Goal: Task Accomplishment & Management: Use online tool/utility

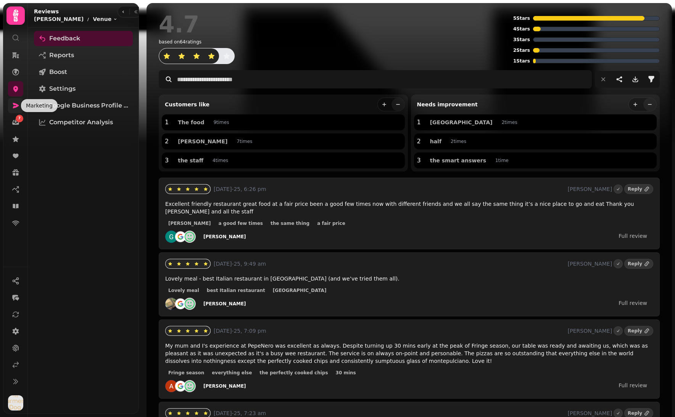
click at [12, 107] on icon at bounding box center [16, 106] width 8 height 8
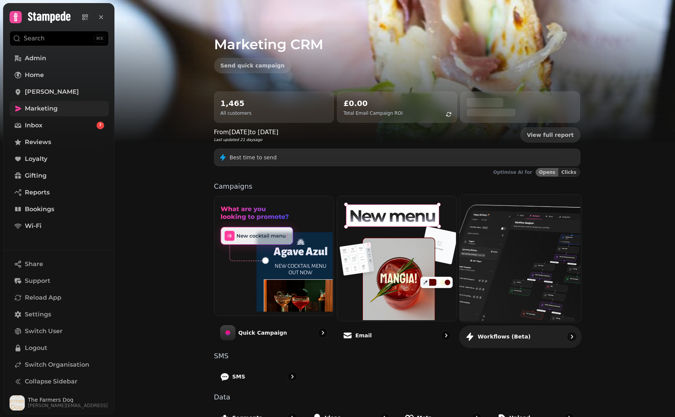
click at [474, 278] on img at bounding box center [519, 257] width 122 height 127
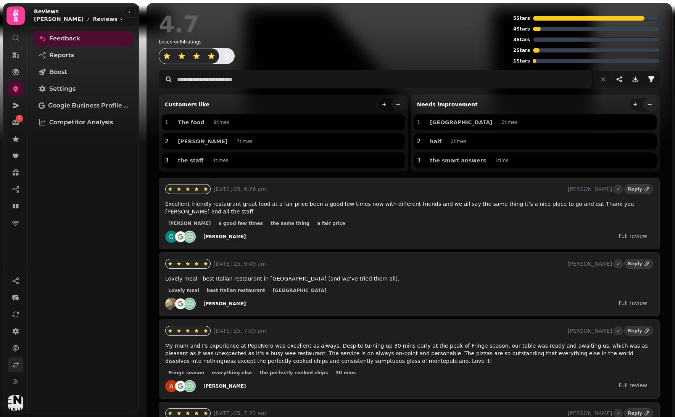
click at [17, 365] on icon at bounding box center [16, 365] width 8 height 8
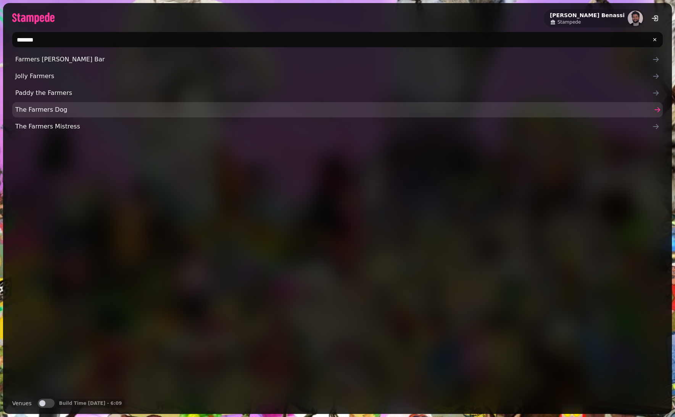
type input "*******"
click at [70, 114] on span "The Farmers Dog" at bounding box center [333, 109] width 636 height 9
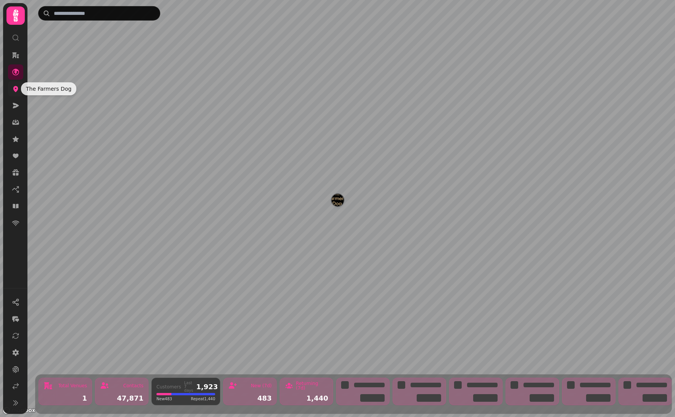
click at [19, 87] on icon at bounding box center [16, 89] width 8 height 8
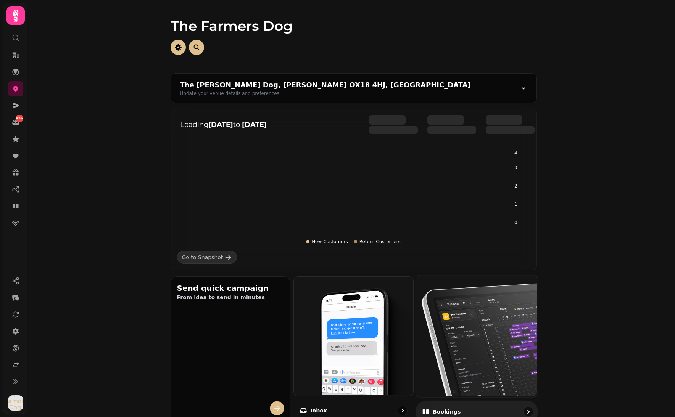
click at [454, 324] on img at bounding box center [476, 336] width 122 height 122
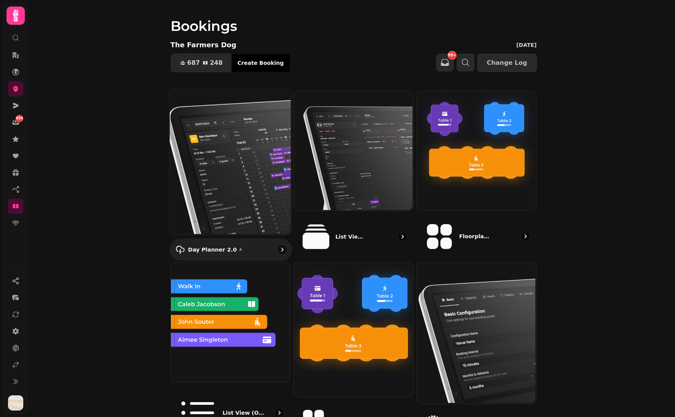
click at [267, 116] on img at bounding box center [230, 162] width 122 height 146
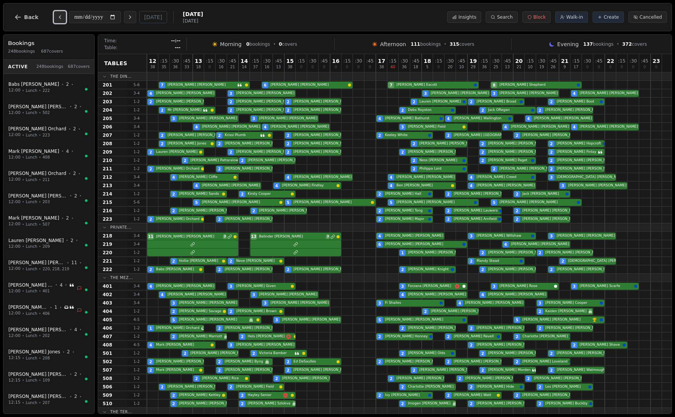
click at [57, 15] on icon "Previous day" at bounding box center [60, 17] width 6 height 6
type input "**********"
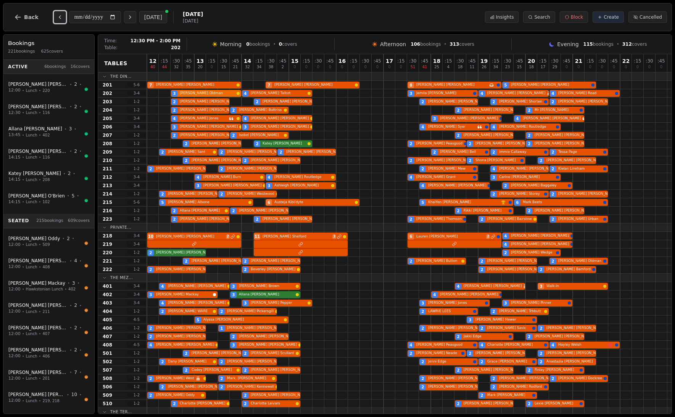
click at [193, 94] on div "3 Rob Oldman 4 Sharon Talbot 3 Jemila Guthrie 4 Rebecca Luff Birthday celebrati…" at bounding box center [409, 93] width 524 height 8
select select "****"
select select "*"
select select "******"
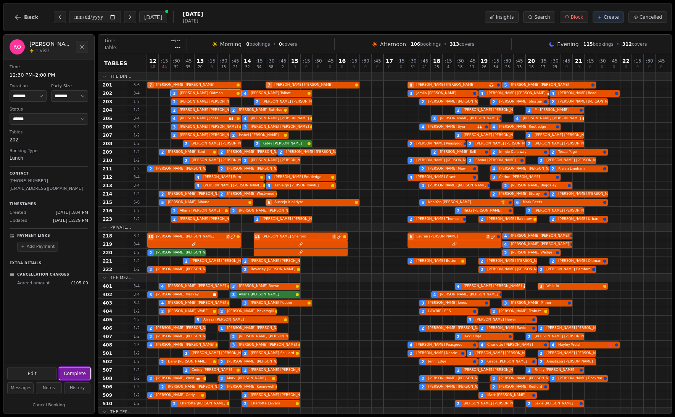
click at [71, 372] on button "Complete" at bounding box center [74, 374] width 31 height 12
click at [190, 103] on div "2 Tim Leese 2 Rachel Gill 2 Dawn Watson 2 Dianne Shorten 2 Ann Wilson Birthday …" at bounding box center [409, 102] width 524 height 8
click at [71, 368] on button "Complete" at bounding box center [74, 374] width 31 height 12
click at [183, 110] on div "2 David Allen 2 Sharon Buttriss 2 Heidi Carberry 2 Mr Chris" at bounding box center [409, 110] width 524 height 8
click at [74, 373] on button "Complete" at bounding box center [74, 374] width 31 height 12
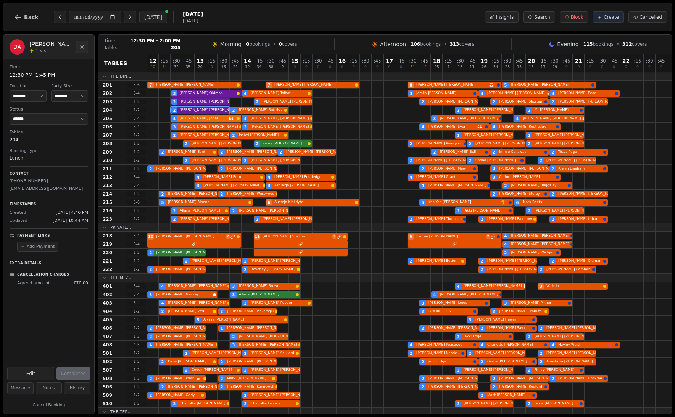
click at [194, 118] on div "4 Elizabeth Jones 4 Ollie Beadle 3 Rebecca Delbridge 4 Louise Chivers" at bounding box center [409, 118] width 524 height 8
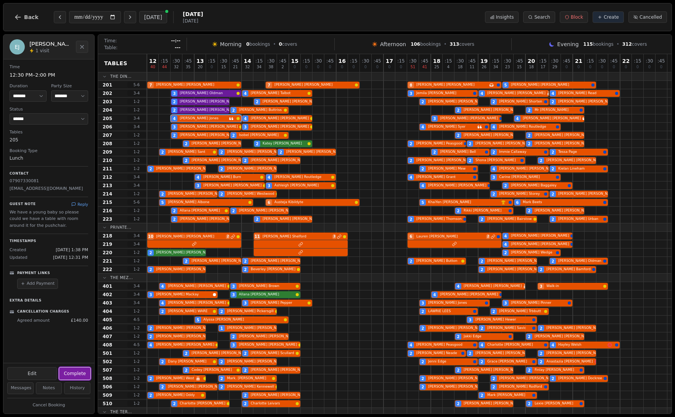
click at [74, 371] on button "Complete" at bounding box center [74, 374] width 31 height 12
click at [199, 127] on div "3 Jake Grocott 3 Kelsey Knapper 4 Jessica Syer 4 Jim Routledge" at bounding box center [409, 127] width 524 height 8
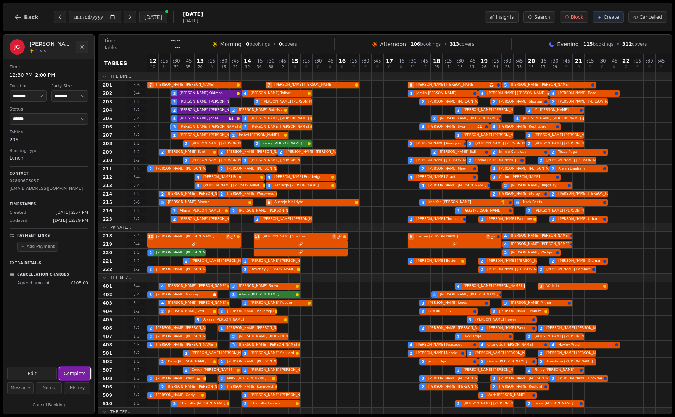
click at [70, 373] on button "Complete" at bounding box center [74, 374] width 31 height 12
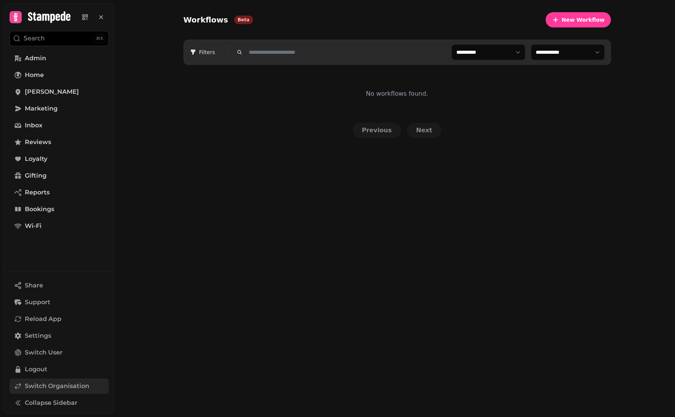
click at [49, 385] on span "Switch Organisation" at bounding box center [57, 386] width 64 height 9
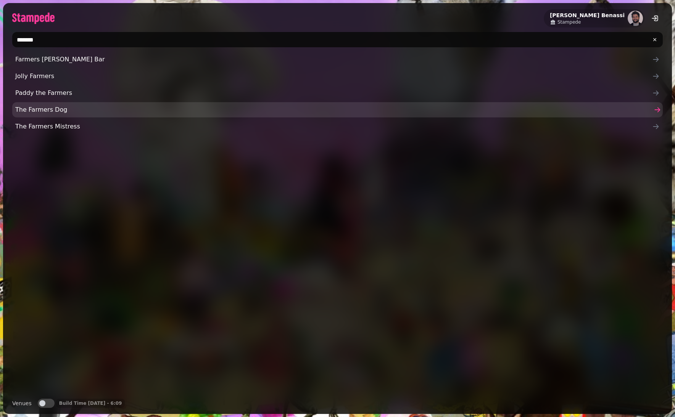
type input "*******"
click at [110, 112] on span "The Farmers Dog" at bounding box center [333, 109] width 636 height 9
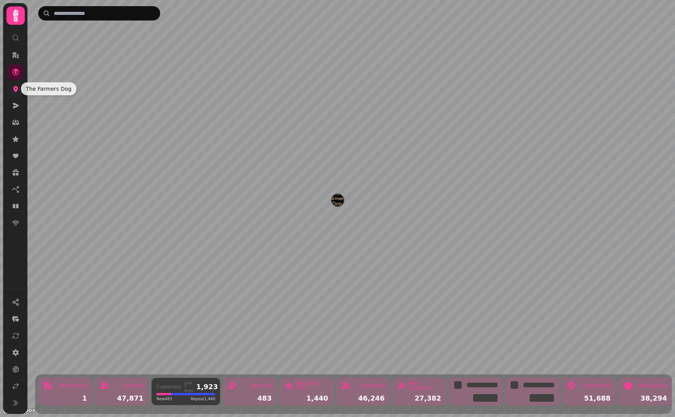
click at [15, 90] on icon at bounding box center [15, 89] width 5 height 6
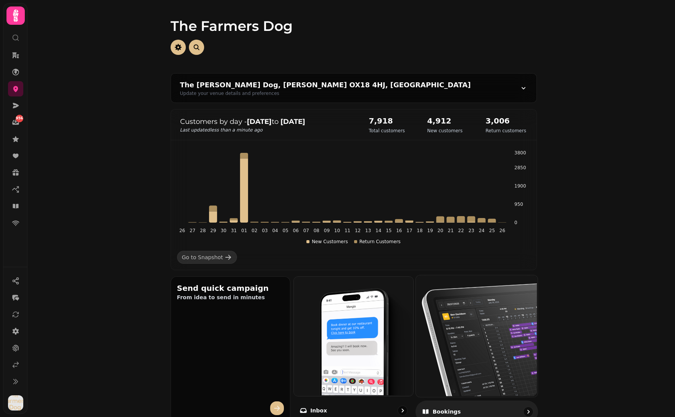
click at [485, 346] on img at bounding box center [476, 336] width 122 height 122
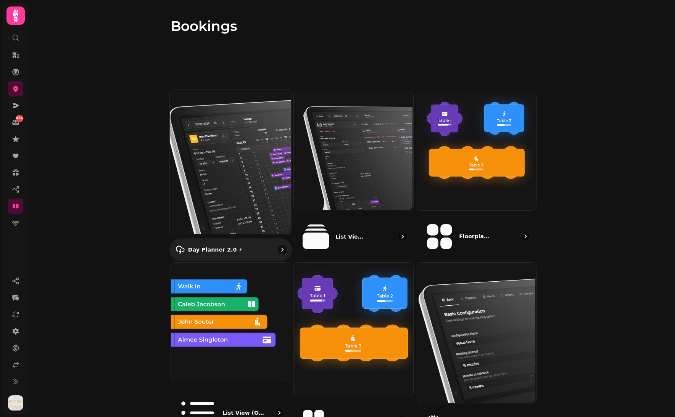
click at [239, 152] on img at bounding box center [230, 162] width 122 height 146
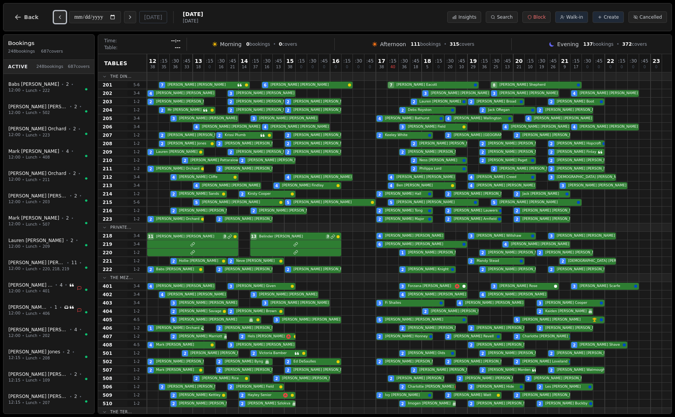
click at [57, 18] on icon "Previous day" at bounding box center [60, 17] width 6 height 6
type input "**********"
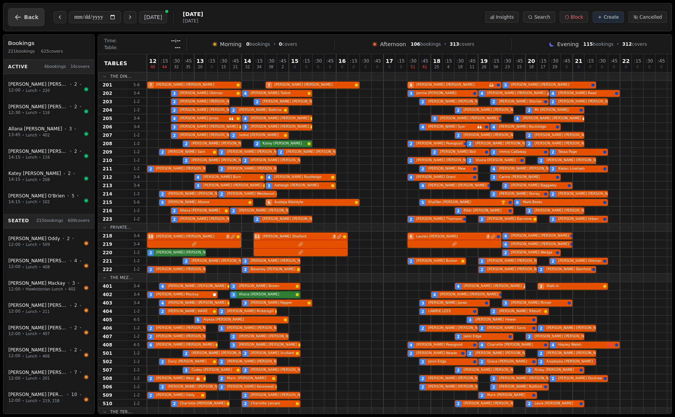
click at [27, 19] on span "Back" at bounding box center [31, 16] width 14 height 5
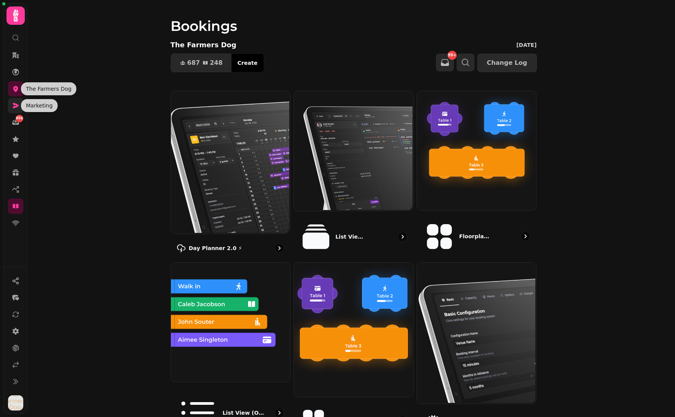
click at [14, 102] on icon at bounding box center [16, 106] width 8 height 8
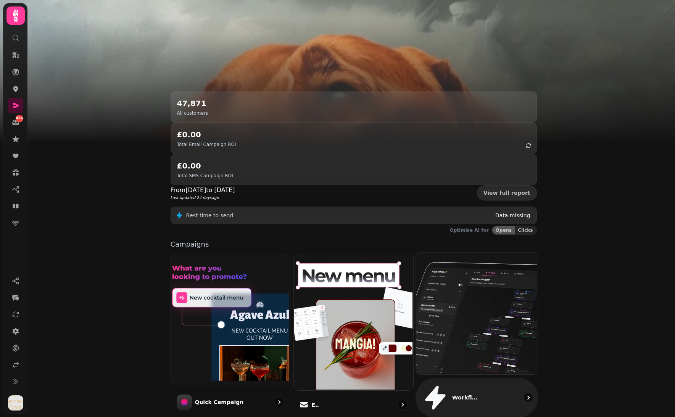
click at [463, 261] on img at bounding box center [476, 313] width 122 height 122
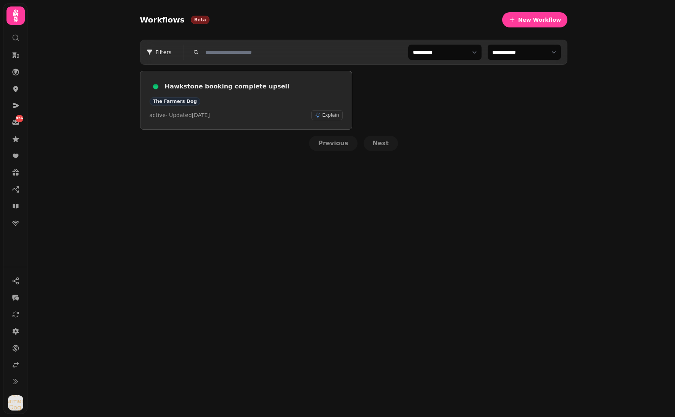
click at [261, 101] on div "The Farmers Dog" at bounding box center [245, 101] width 193 height 8
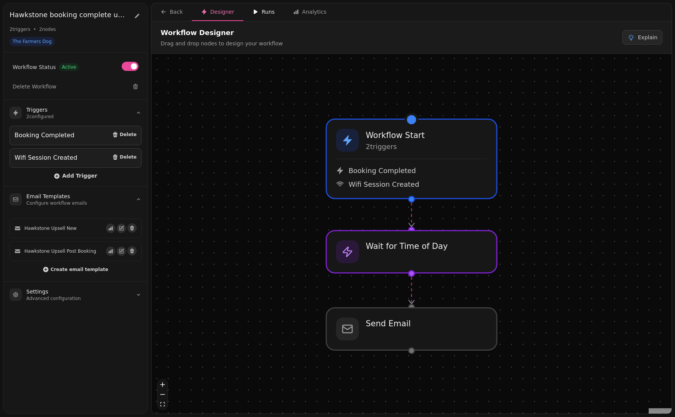
click at [265, 14] on div "Runs" at bounding box center [263, 12] width 22 height 8
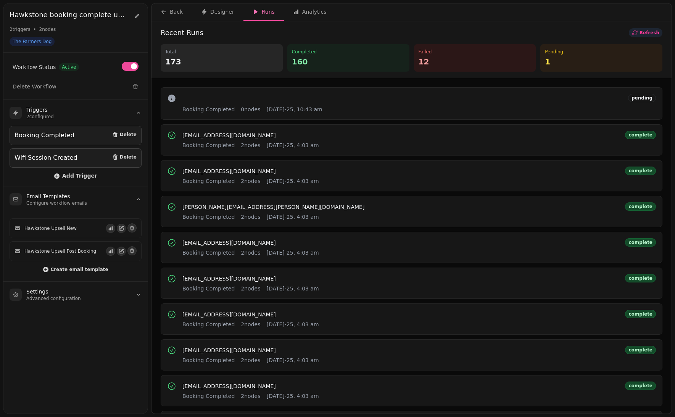
click at [640, 31] on button "Refresh" at bounding box center [645, 32] width 34 height 9
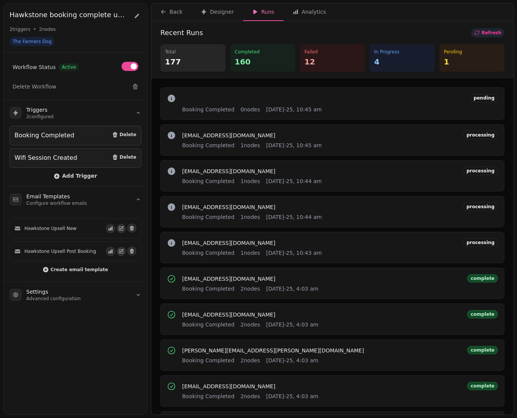
click at [485, 34] on span "Refresh" at bounding box center [492, 33] width 20 height 5
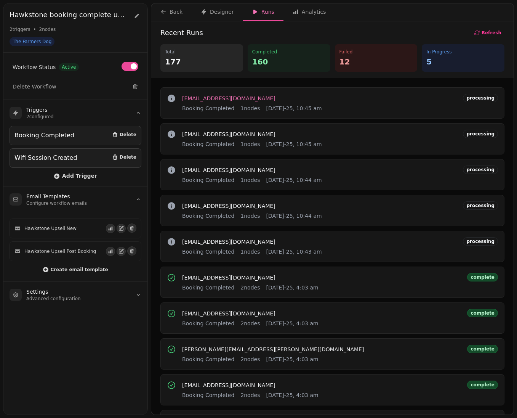
click at [216, 98] on span "joke_16@outlook.com" at bounding box center [228, 98] width 93 height 5
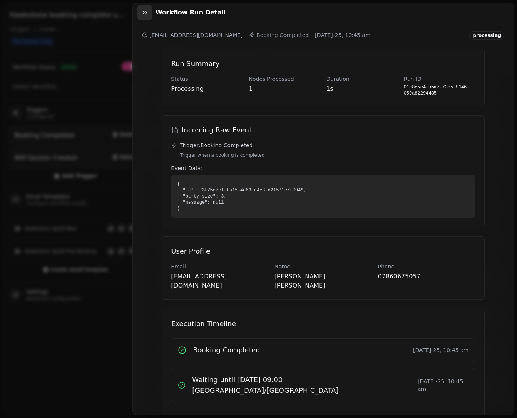
click at [145, 15] on icon "button" at bounding box center [145, 13] width 8 height 8
